Goal: Information Seeking & Learning: Learn about a topic

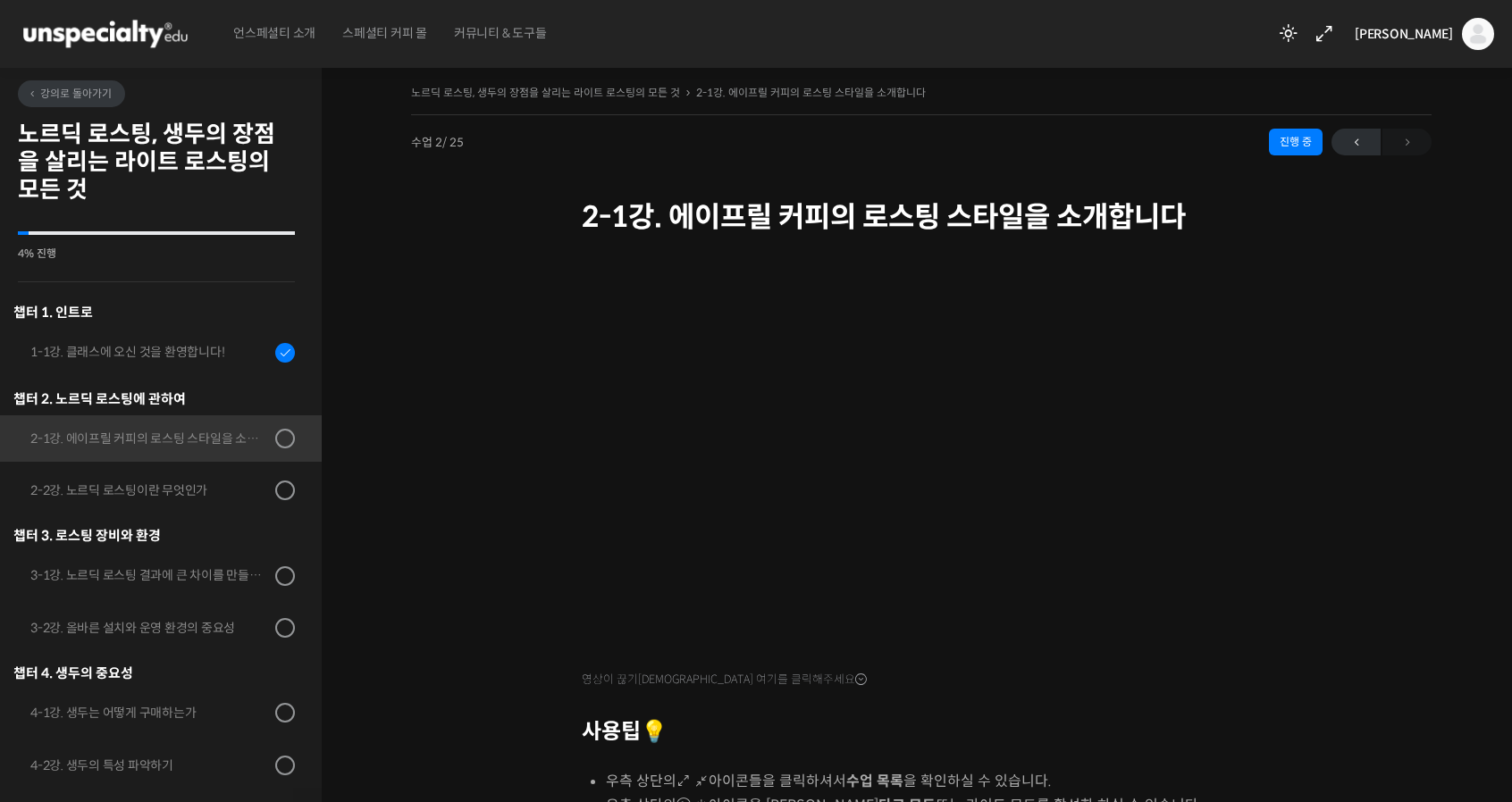
scroll to position [314, 0]
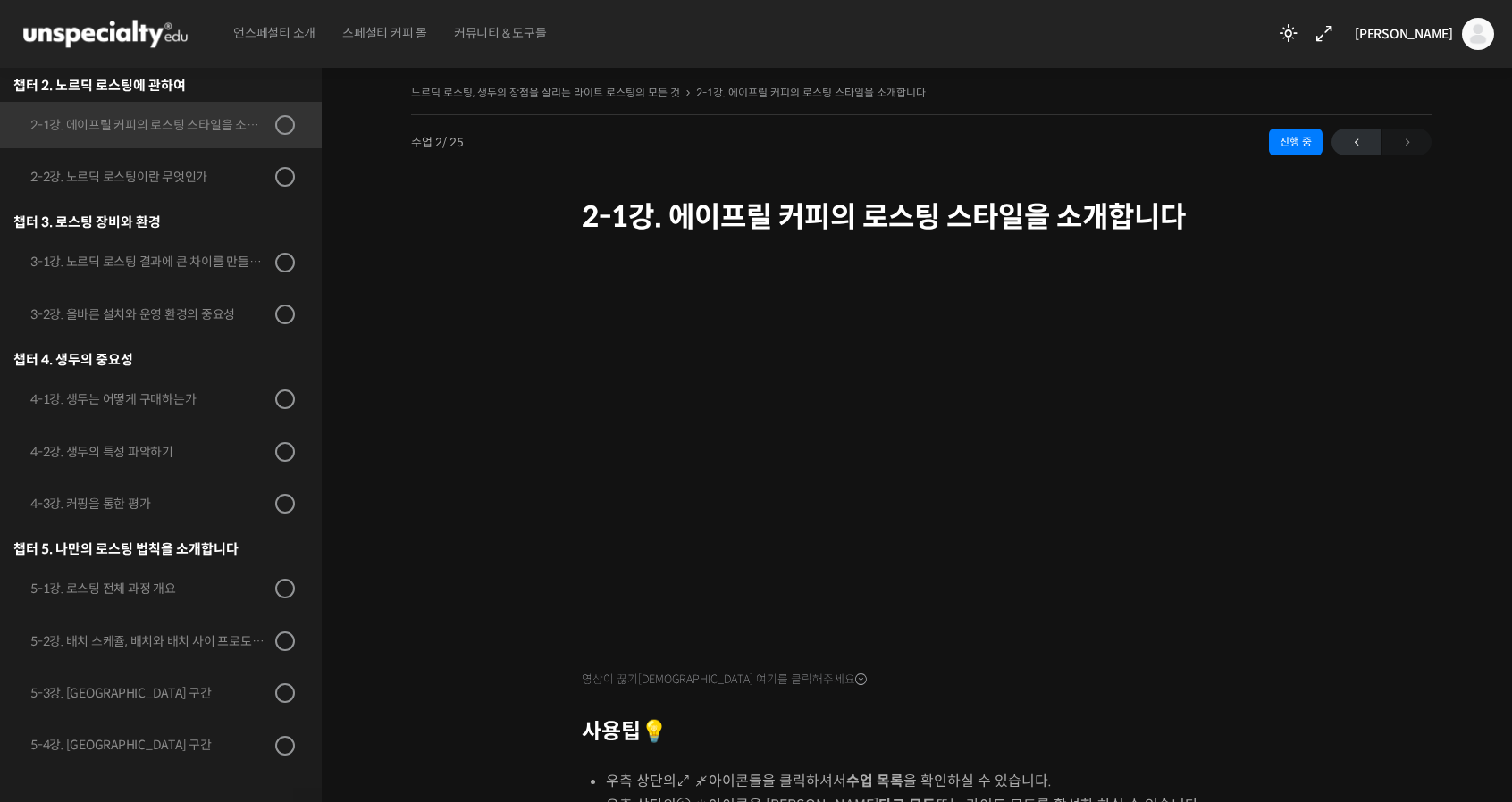
drag, startPoint x: 1202, startPoint y: 729, endPoint x: 279, endPoint y: 545, distance: 941.2
click at [280, 553] on div "챕터 5. 나만의 로스팅 법칙을 소개합니다" at bounding box center [154, 548] width 281 height 24
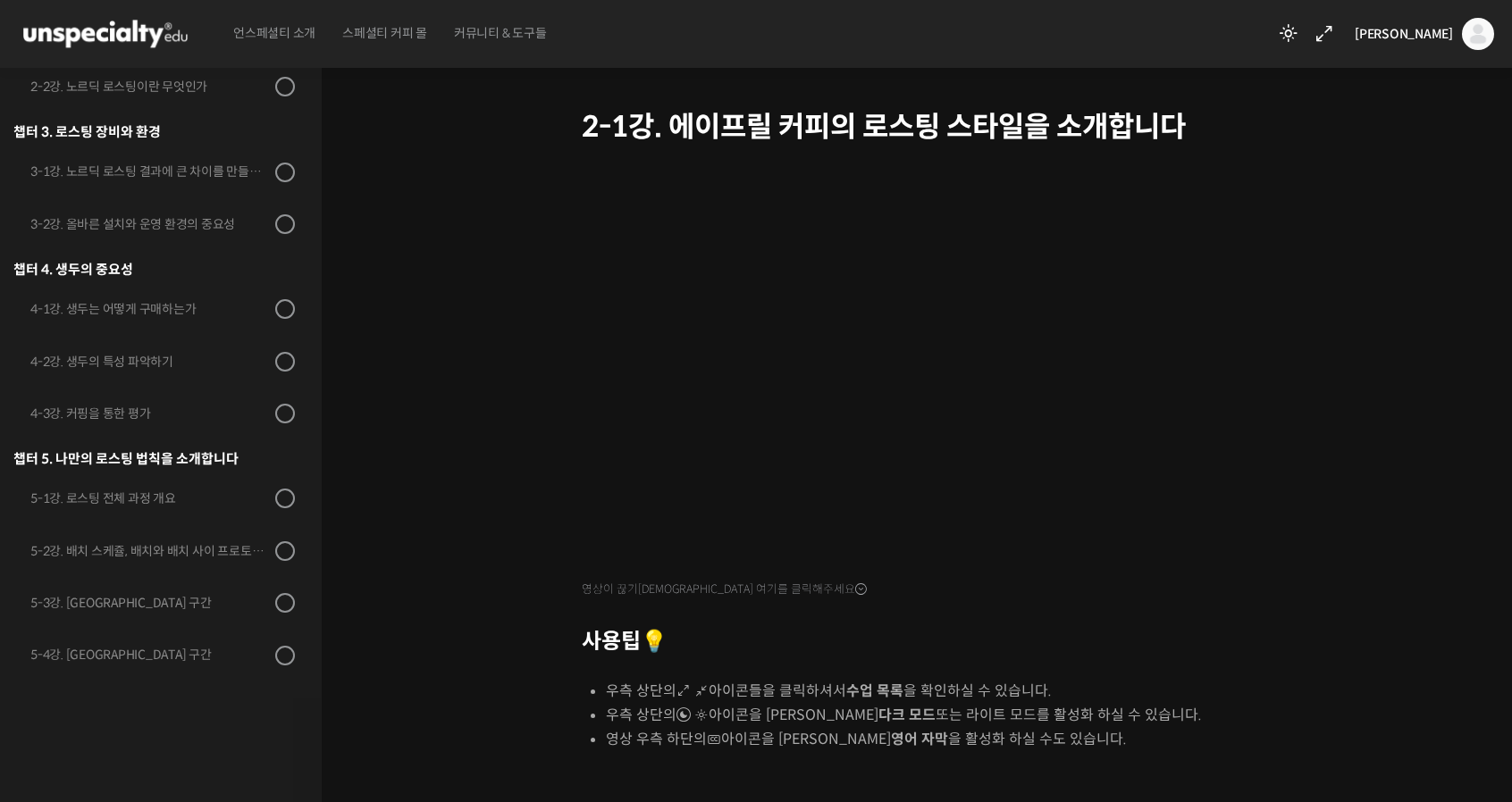
scroll to position [219, 0]
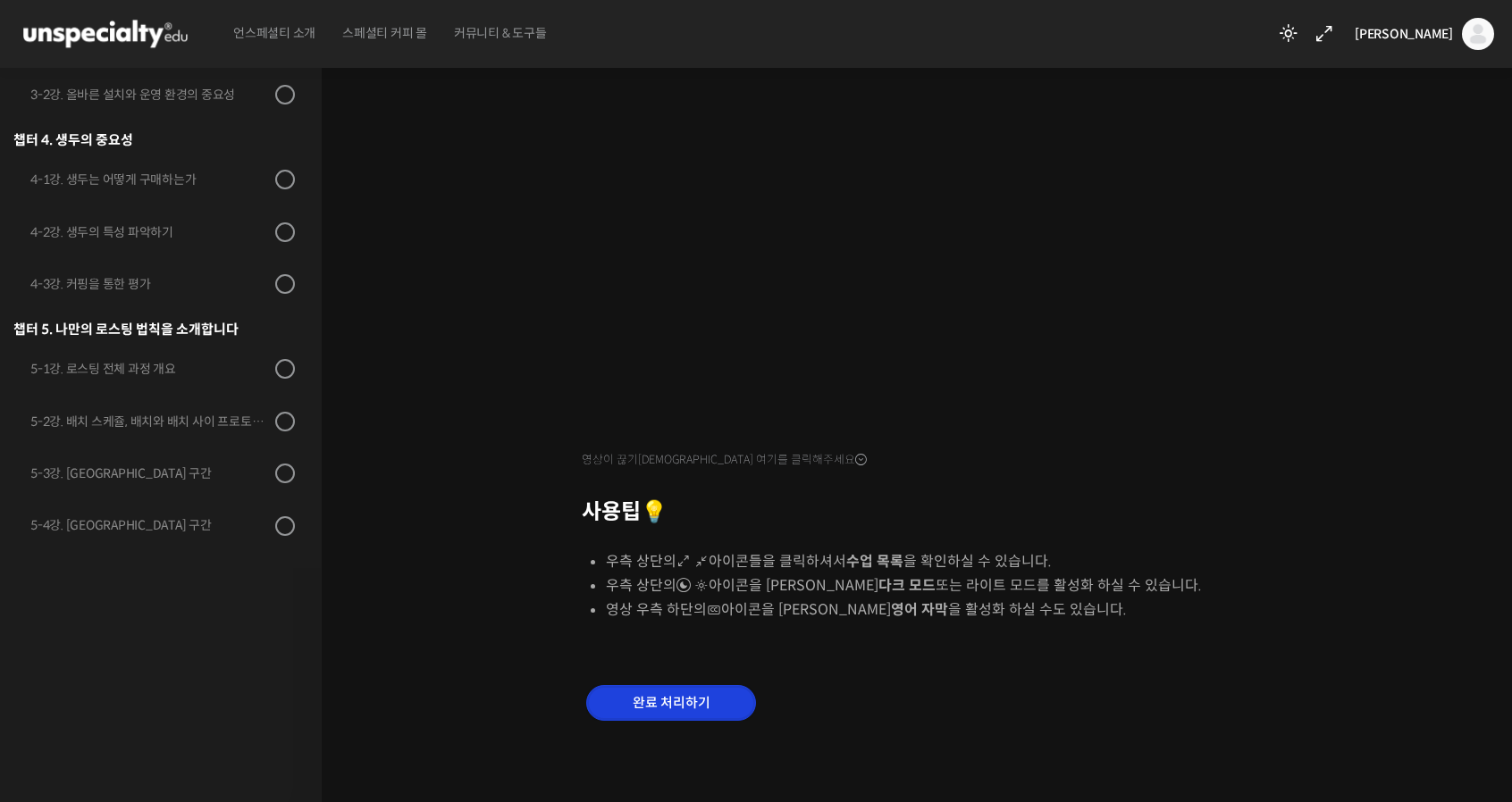
click at [689, 692] on input "완료 처리하기" at bounding box center [671, 703] width 170 height 36
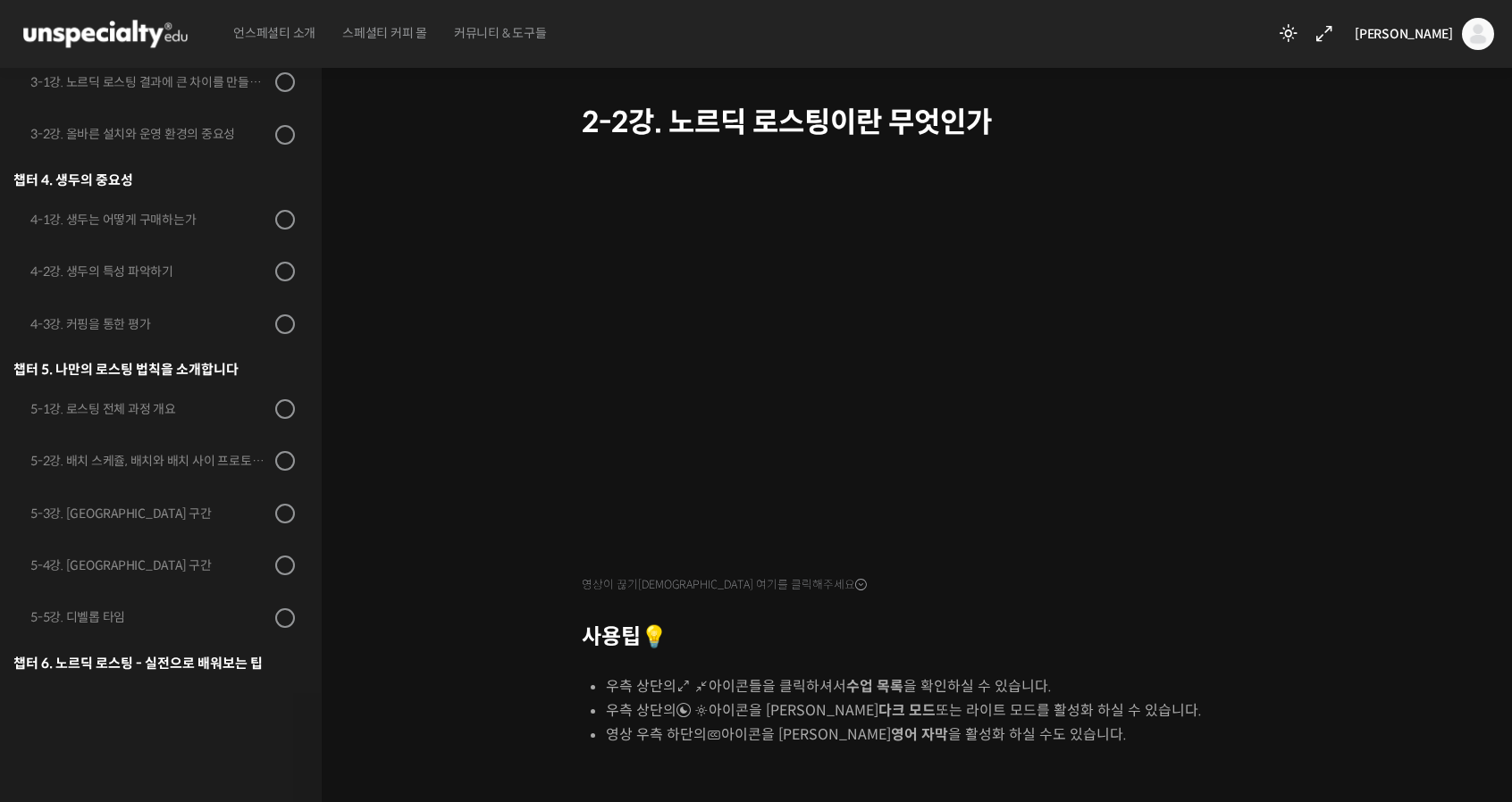
scroll to position [178, 0]
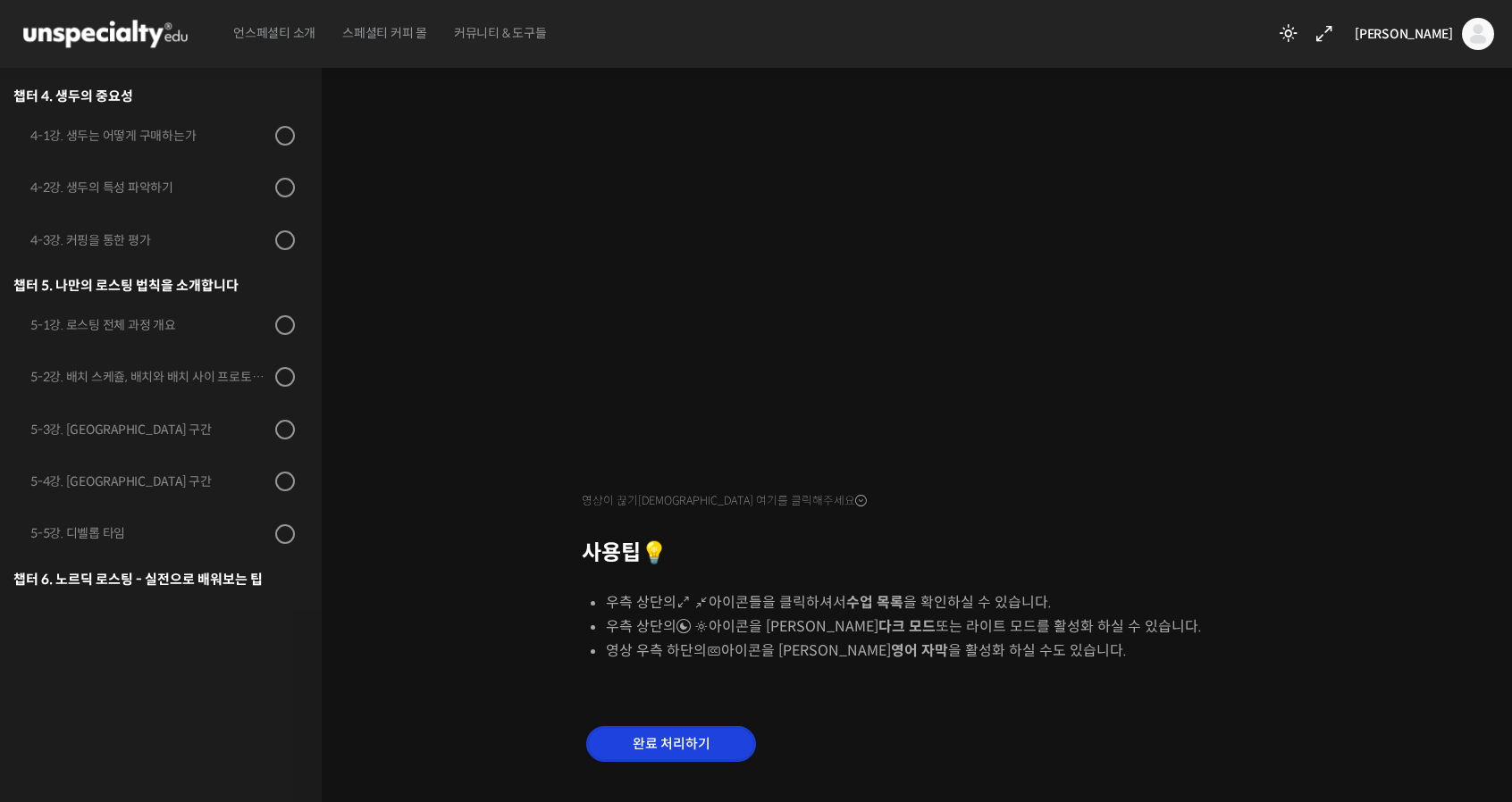
click at [674, 740] on input "완료 처리하기" at bounding box center [671, 744] width 170 height 36
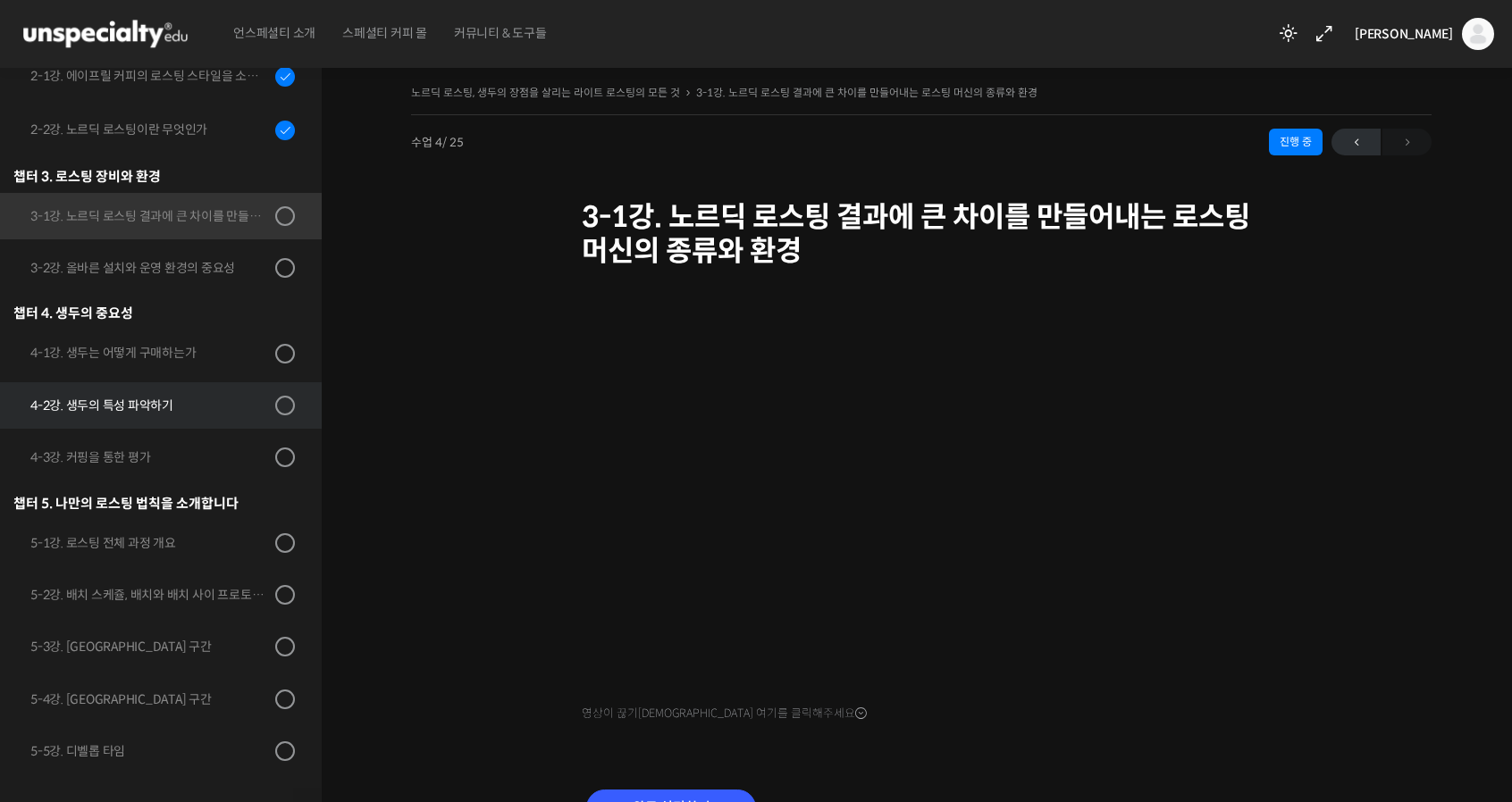
scroll to position [275, 0]
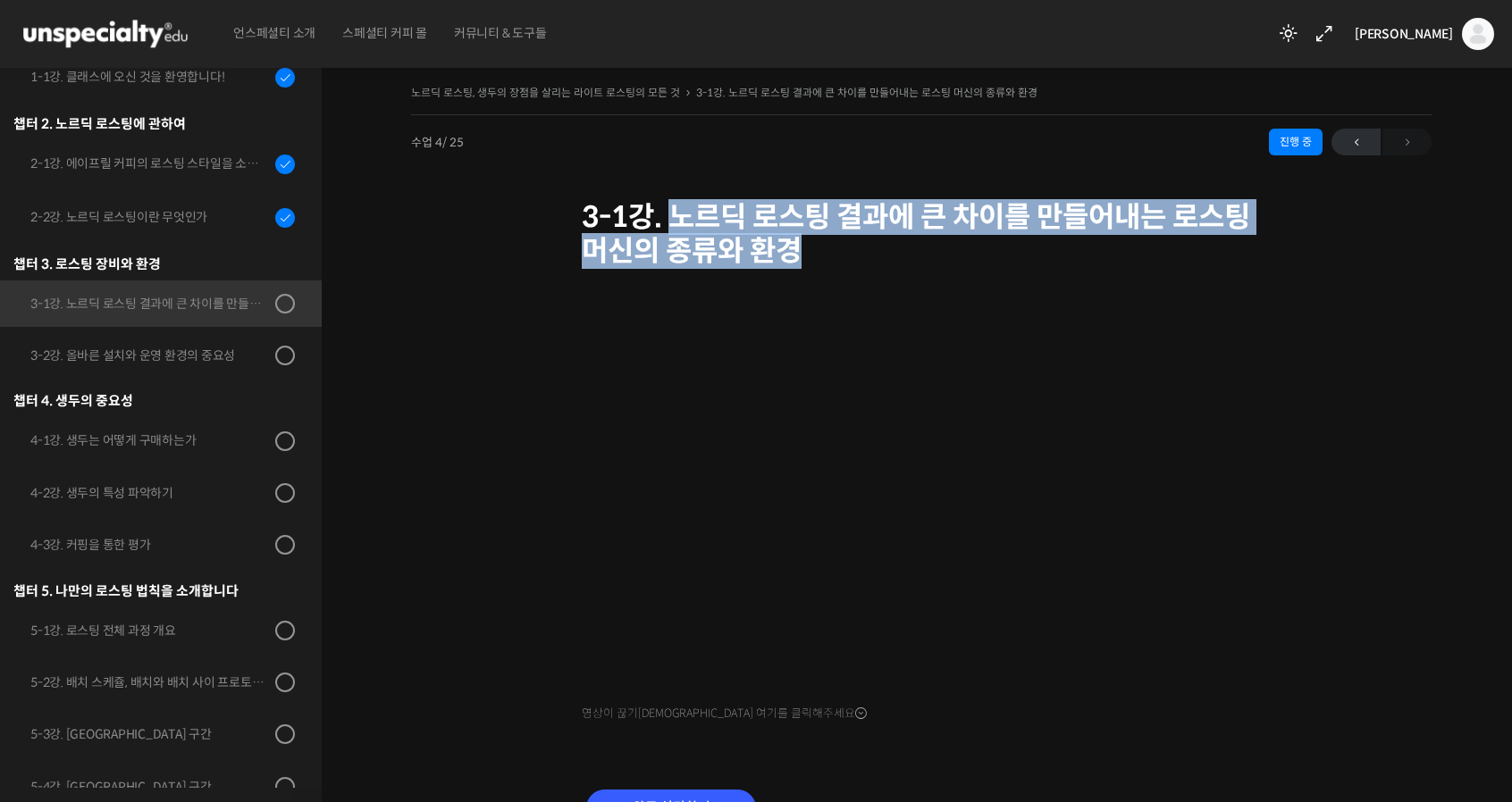
drag, startPoint x: 742, startPoint y: 207, endPoint x: 1049, endPoint y: 258, distance: 311.2
click at [1049, 258] on h1 "3-1강. 노르딕 로스팅 결과에 큰 차이를 만들어내는 로스팅 머신의 종류와 환경" at bounding box center [922, 235] width 679 height 69
click at [1033, 260] on h1 "3-1강. 노르딕 로스팅 결과에 큰 차이를 만들어내는 로스팅 머신의 종류와 환경" at bounding box center [922, 235] width 679 height 69
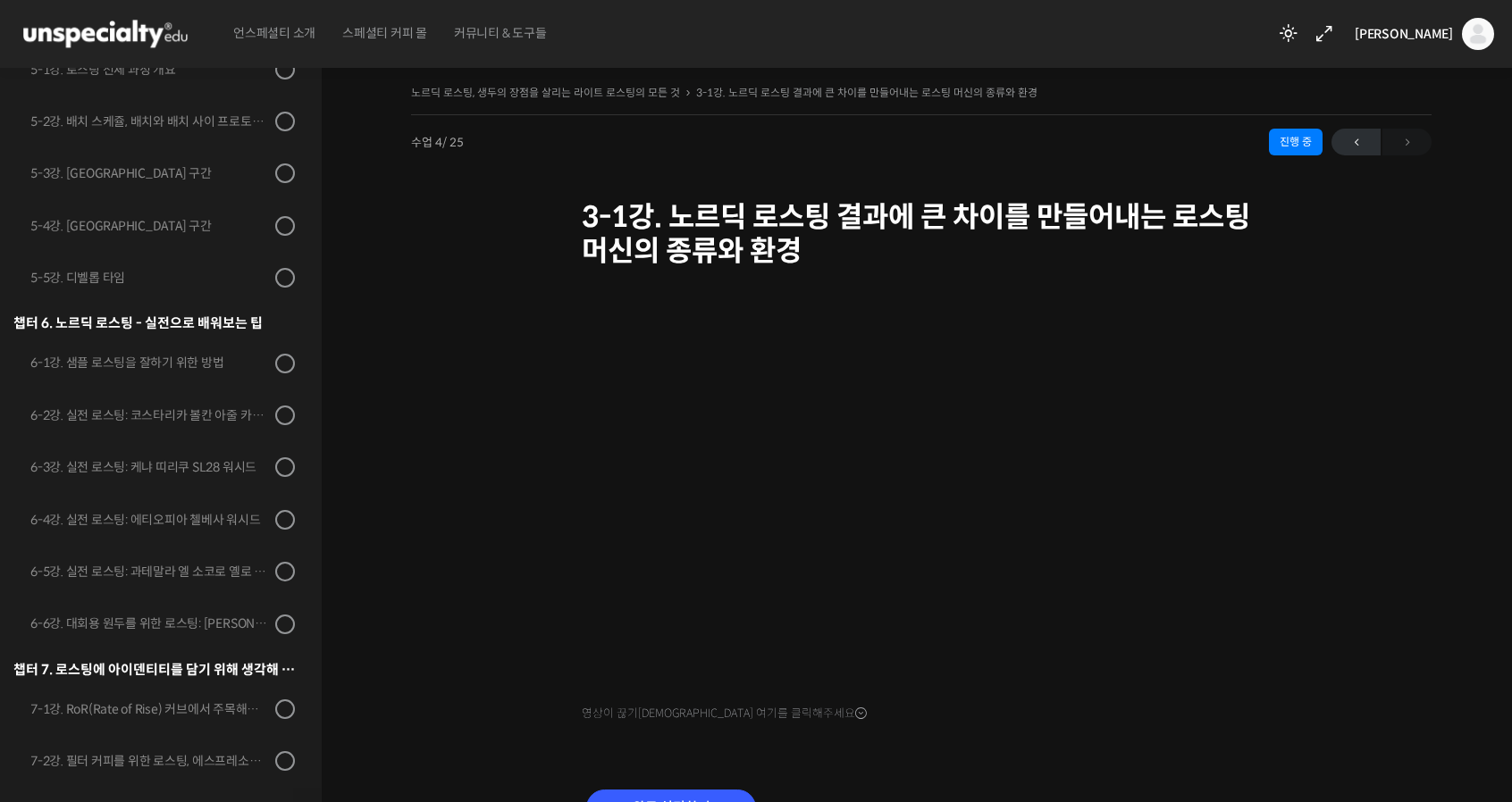
scroll to position [722, 0]
